Goal: Book appointment/travel/reservation

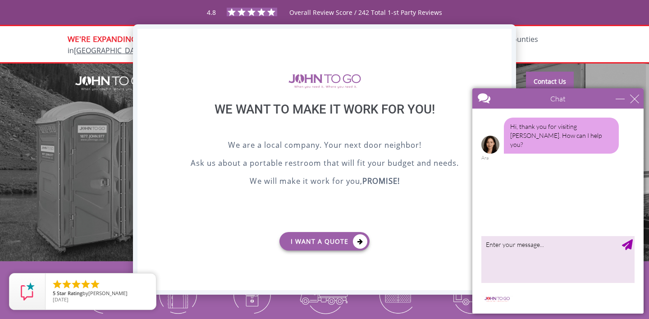
click at [503, 34] on div "X" at bounding box center [504, 36] width 14 height 15
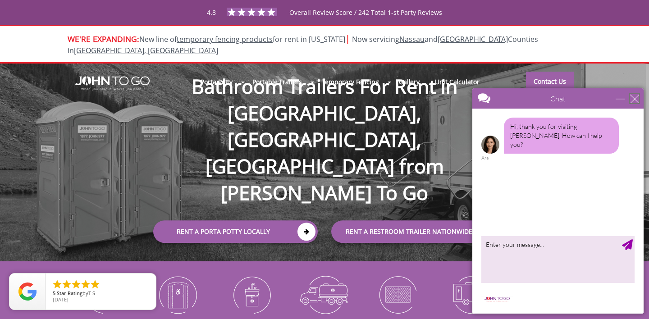
click at [636, 101] on div "close" at bounding box center [634, 98] width 9 height 9
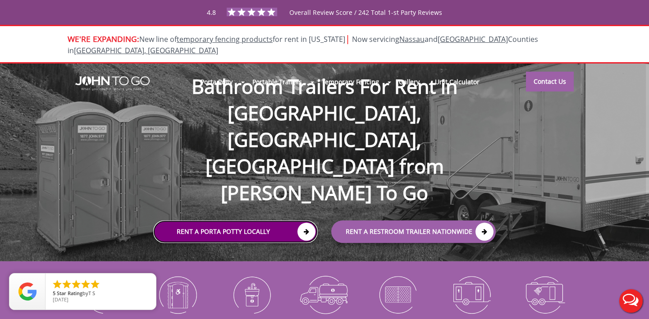
click at [246, 221] on link "Rent a Porta Potty Locally" at bounding box center [235, 232] width 164 height 23
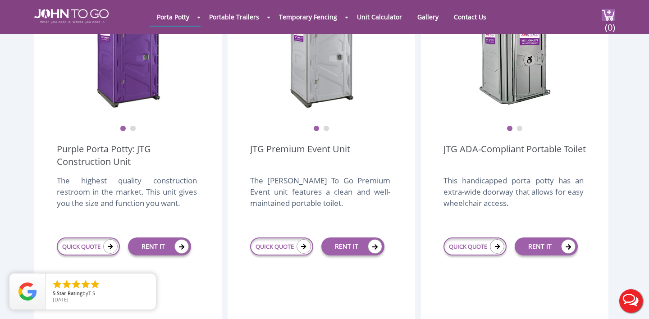
scroll to position [314, 0]
click at [156, 237] on link "RENT IT" at bounding box center [159, 246] width 63 height 18
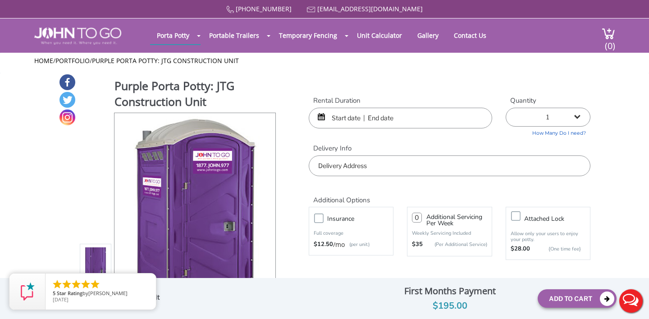
click at [358, 116] on input "text" at bounding box center [400, 118] width 183 height 21
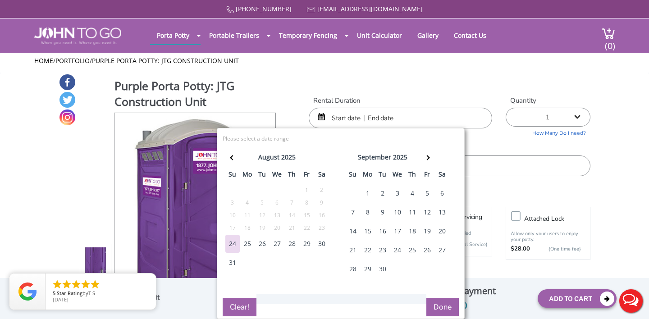
click at [442, 230] on div "20" at bounding box center [442, 231] width 14 height 18
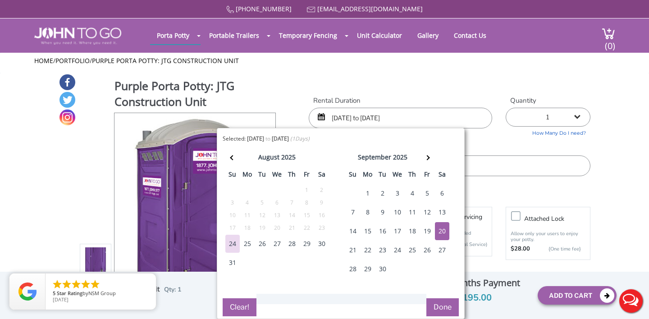
click at [353, 250] on div "21" at bounding box center [353, 250] width 14 height 18
click at [445, 233] on div "20" at bounding box center [442, 231] width 14 height 18
type input "09/20/2025 to 09/21/2025"
click at [580, 150] on label "Delivery Info" at bounding box center [450, 148] width 282 height 9
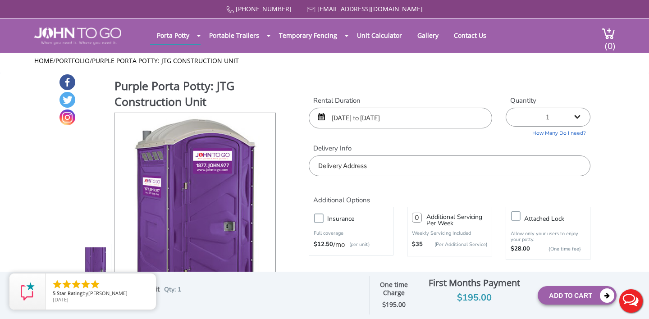
click at [546, 168] on input "text" at bounding box center [450, 165] width 282 height 21
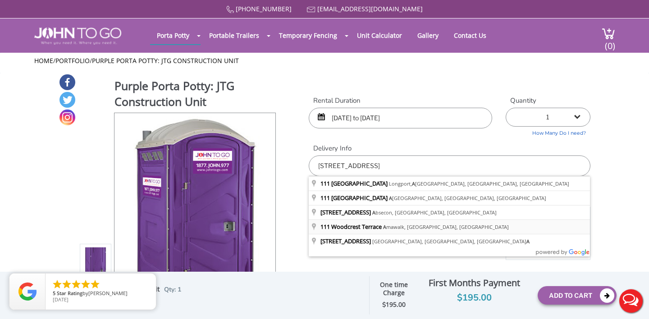
type input "111 Woodcrest Terrace, Amawalk, NY, USA"
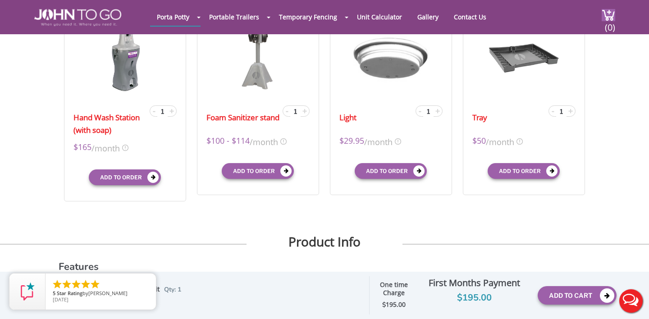
scroll to position [335, 0]
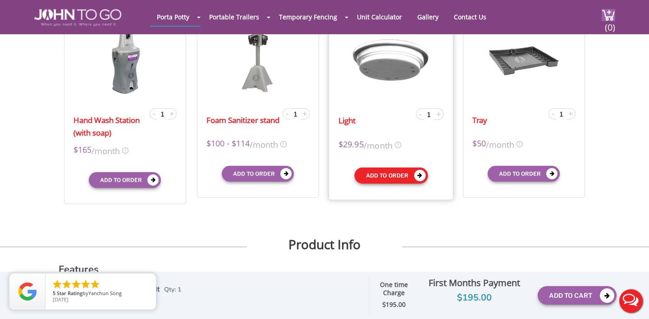
click at [392, 177] on button "Add to order" at bounding box center [390, 175] width 73 height 16
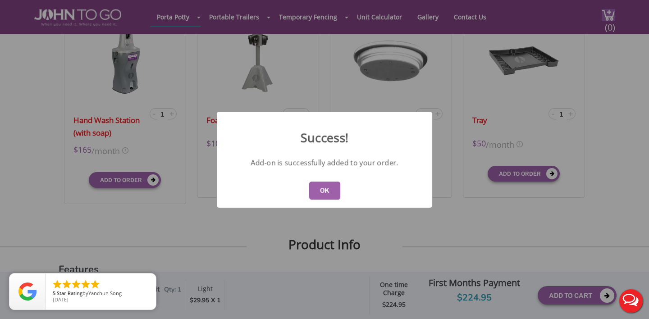
click at [327, 189] on button "OK" at bounding box center [324, 191] width 31 height 18
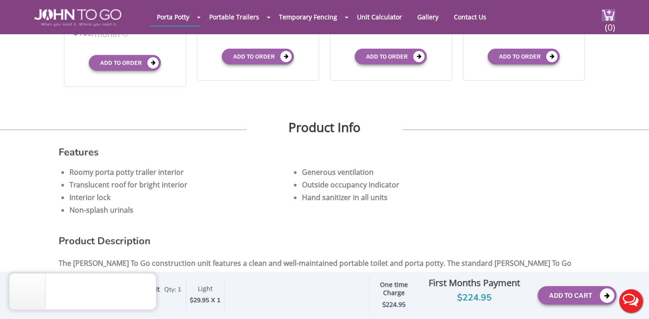
scroll to position [455, 0]
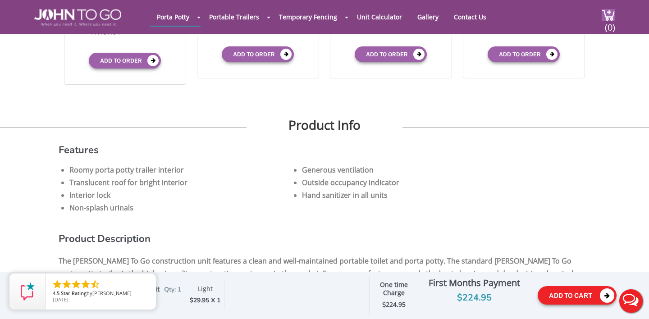
click at [576, 300] on button "Add To Cart" at bounding box center [577, 295] width 79 height 18
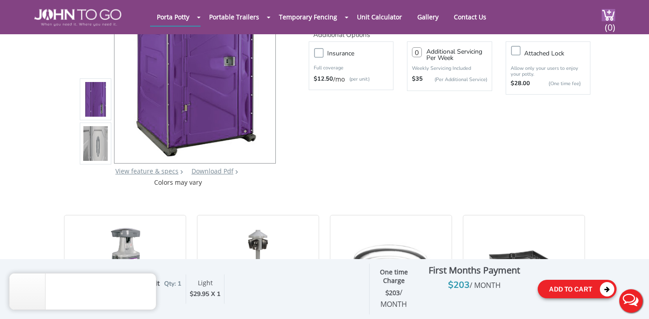
scroll to position [126, 0]
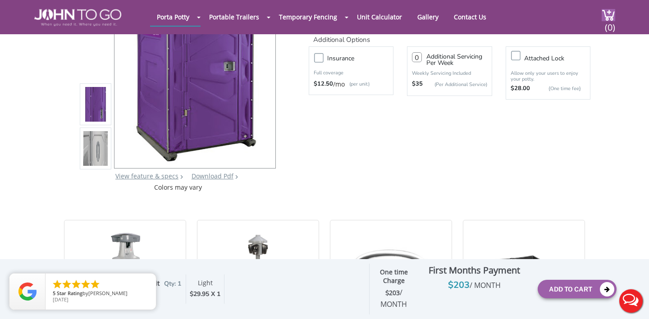
click at [564, 278] on div "Add To Cart" at bounding box center [577, 289] width 79 height 32
click at [564, 287] on button "Add To Cart" at bounding box center [577, 289] width 79 height 18
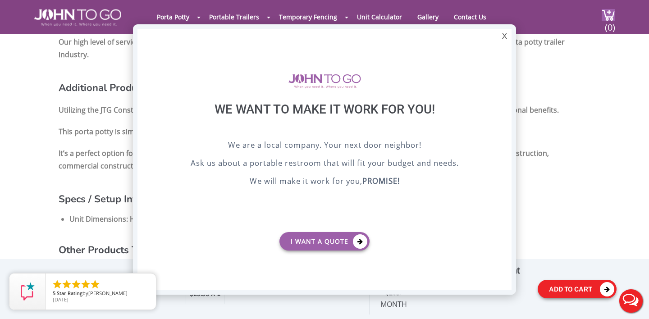
scroll to position [0, 0]
click at [506, 36] on div "X" at bounding box center [504, 36] width 14 height 15
